Goal: Task Accomplishment & Management: Use online tool/utility

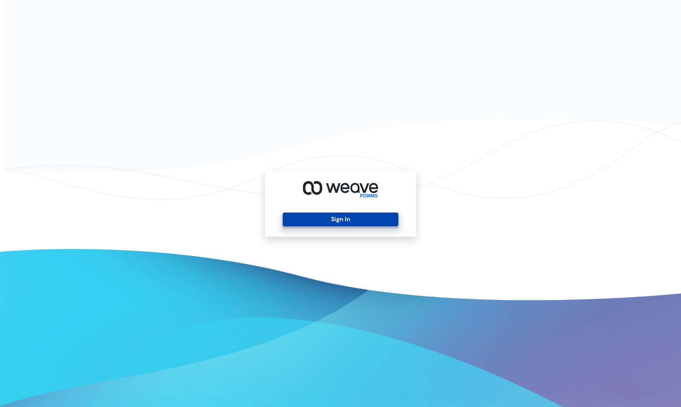
click at [350, 215] on button "Sign In" at bounding box center [340, 220] width 115 height 14
click at [296, 224] on button "Sign In" at bounding box center [340, 220] width 115 height 14
